Goal: Register for event/course

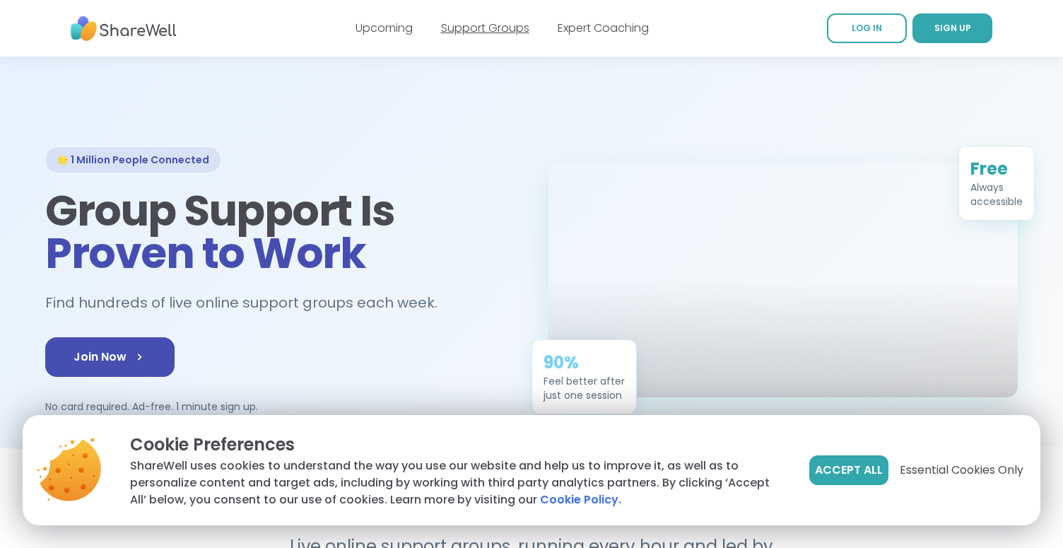
click at [473, 30] on link "Support Groups" at bounding box center [485, 28] width 88 height 16
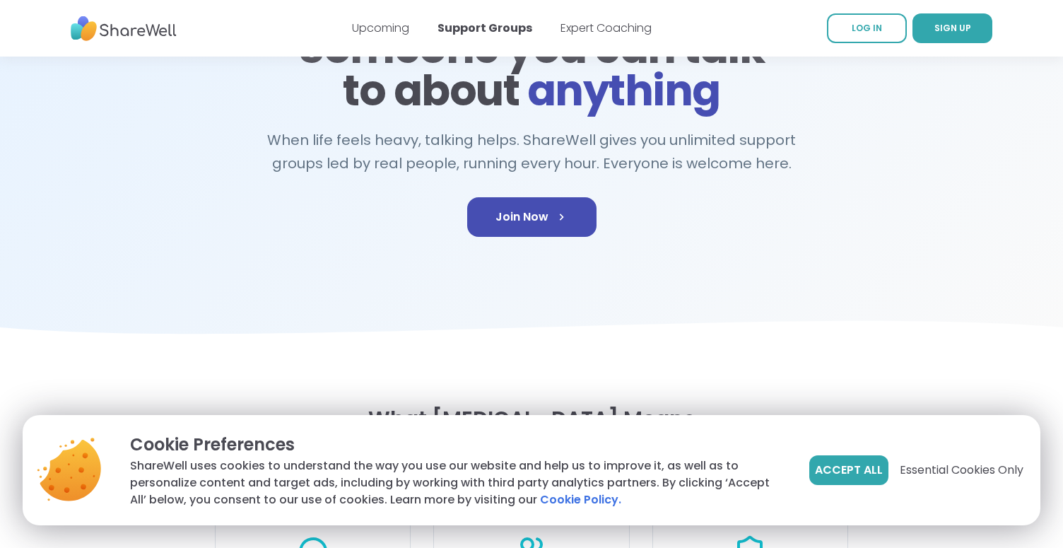
scroll to position [165, 0]
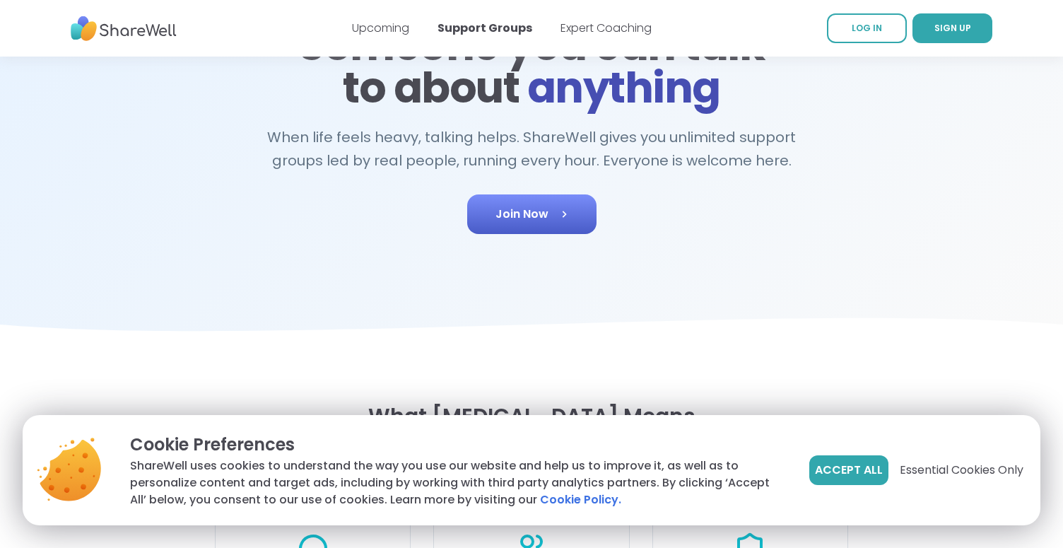
click at [527, 208] on link "Join Now" at bounding box center [531, 214] width 129 height 40
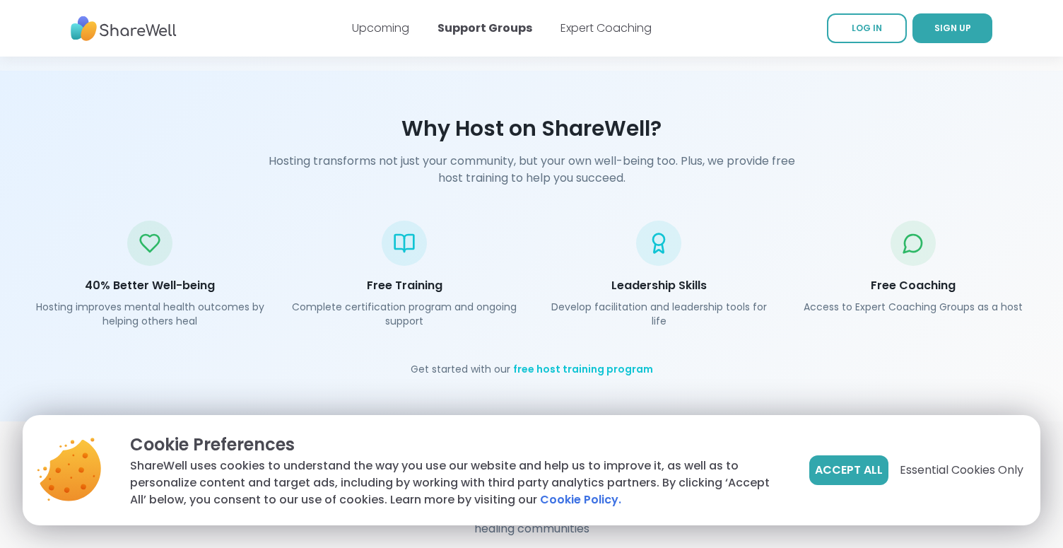
scroll to position [2013, 0]
